Goal: Information Seeking & Learning: Find specific fact

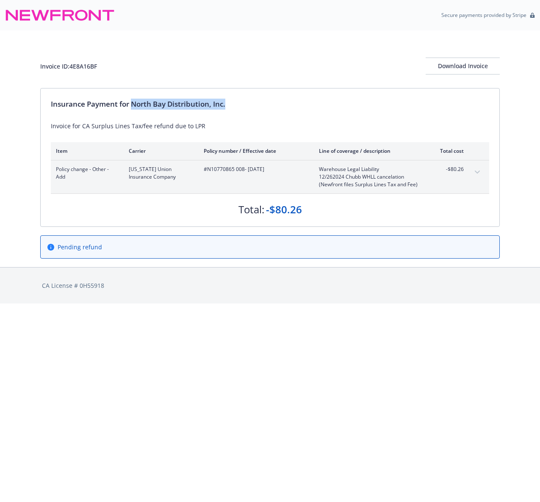
drag, startPoint x: 234, startPoint y: 102, endPoint x: 134, endPoint y: 109, distance: 100.2
click at [133, 108] on div "Insurance Payment for North Bay Distribution, Inc." at bounding box center [270, 104] width 438 height 11
copy div "North Bay Distribution, Inc."
drag, startPoint x: 100, startPoint y: 67, endPoint x: 72, endPoint y: 69, distance: 28.0
click at [72, 69] on div "Invoice ID: 4E8A16BF Download Invoice" at bounding box center [270, 66] width 460 height 17
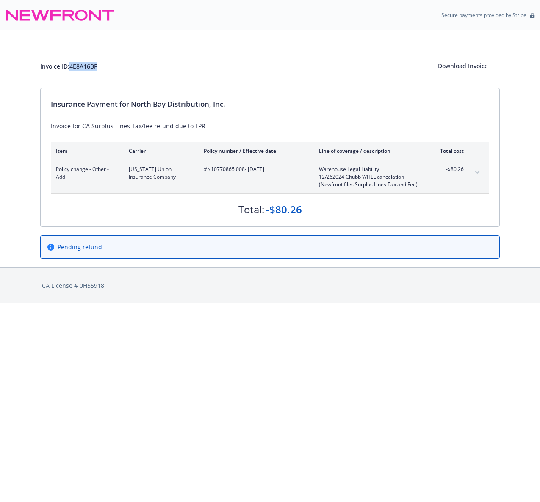
copy div "4E8A16BF"
drag, startPoint x: 207, startPoint y: 171, endPoint x: 243, endPoint y: 172, distance: 36.0
click at [243, 172] on span "#N10770865 008 - 12/26/2024" at bounding box center [255, 170] width 102 height 8
copy span "N10770865 008"
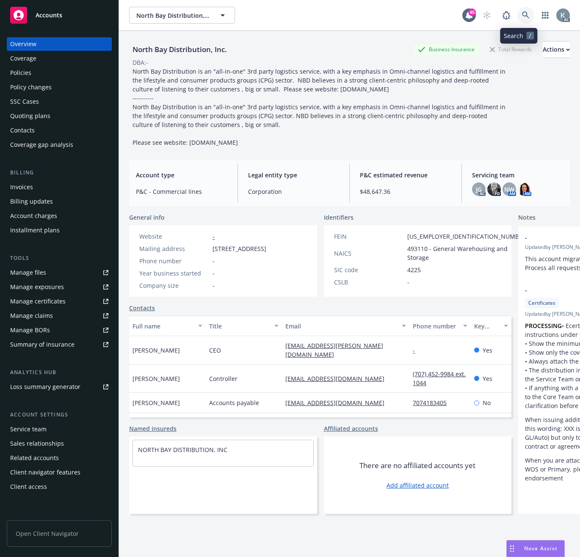
click at [522, 14] on icon at bounding box center [525, 14] width 7 height 7
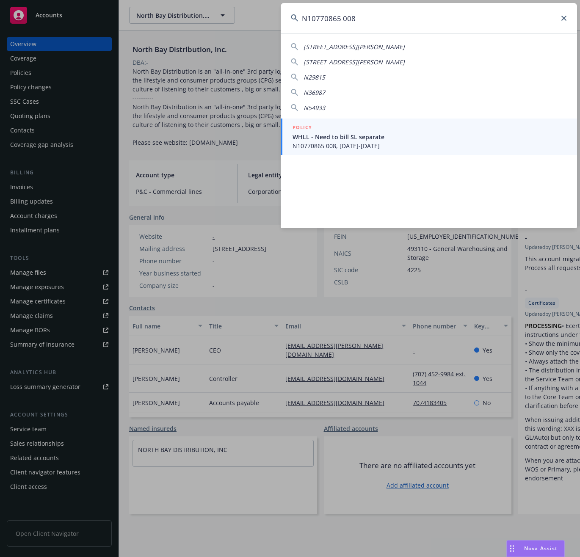
type input "N10770865 008"
click at [311, 141] on span "N10770865 008, 11/04/2023-12/26/2024" at bounding box center [430, 145] width 274 height 9
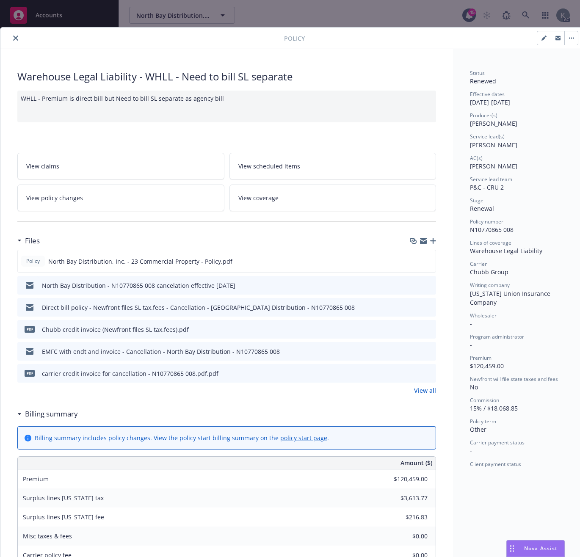
click at [16, 36] on icon "close" at bounding box center [15, 38] width 5 height 5
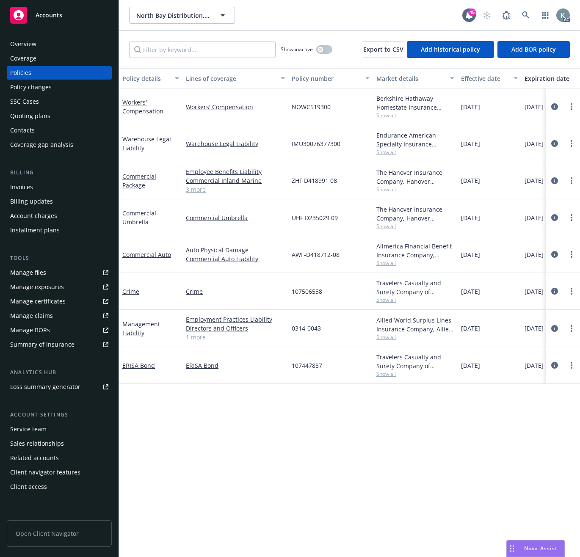
click at [22, 44] on div "Overview" at bounding box center [23, 44] width 26 height 14
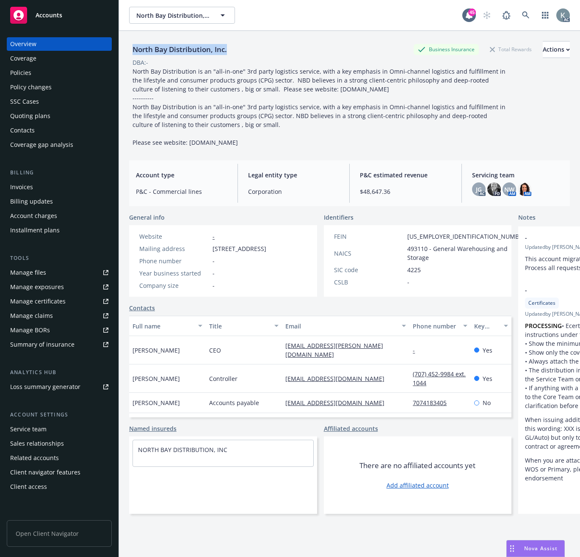
drag, startPoint x: 235, startPoint y: 48, endPoint x: 131, endPoint y: 48, distance: 104.2
click at [131, 48] on div "North Bay Distribution, Inc. Business Insurance Total Rewards Actions" at bounding box center [349, 49] width 441 height 17
copy div "North Bay Distribution, Inc."
drag, startPoint x: 250, startPoint y: 259, endPoint x: 269, endPoint y: 259, distance: 18.6
click at [266, 253] on span "2050 Cessna Drive, Vacaville, CA, 95688" at bounding box center [240, 248] width 54 height 9
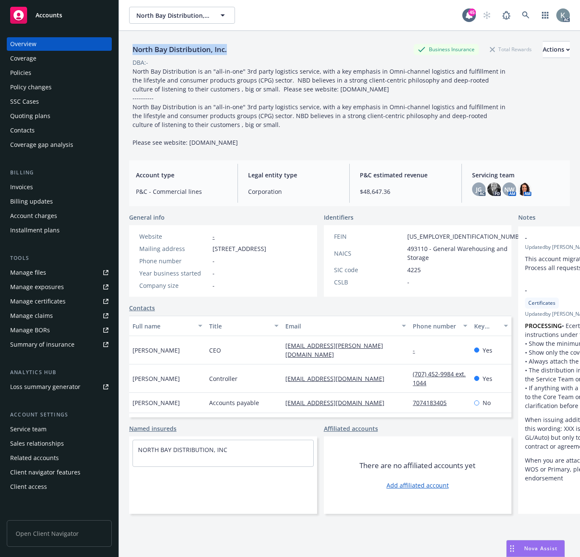
copy span "95688"
drag, startPoint x: 213, startPoint y: 249, endPoint x: 262, endPoint y: 246, distance: 48.8
click at [262, 246] on span "2050 Cessna Drive, Vacaville, CA, 95688" at bounding box center [240, 248] width 54 height 9
copy span "2050 Cessna Drive"
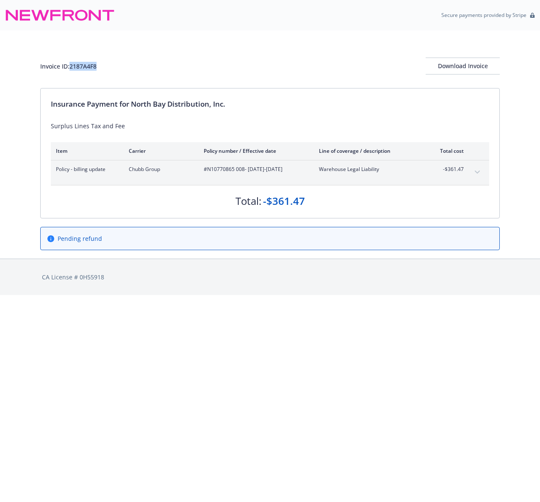
drag, startPoint x: 104, startPoint y: 67, endPoint x: 72, endPoint y: 67, distance: 32.2
click at [72, 67] on div "Invoice ID: 2187A4F8 Download Invoice" at bounding box center [270, 66] width 460 height 17
copy div "2187A4F8"
